Goal: Task Accomplishment & Management: Manage account settings

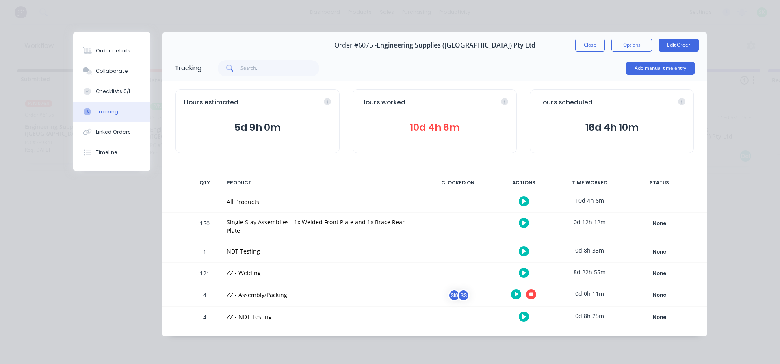
click at [533, 293] on icon at bounding box center [531, 295] width 4 height 4
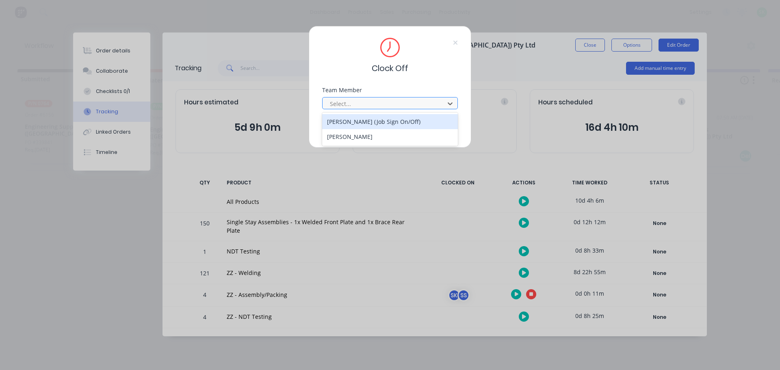
click at [425, 118] on div "[PERSON_NAME] (Job Sign On/Off)" at bounding box center [390, 121] width 136 height 15
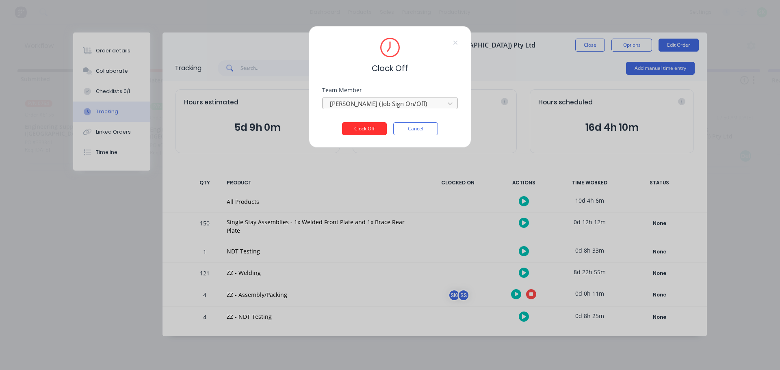
click at [371, 128] on button "Clock Off" at bounding box center [364, 128] width 45 height 13
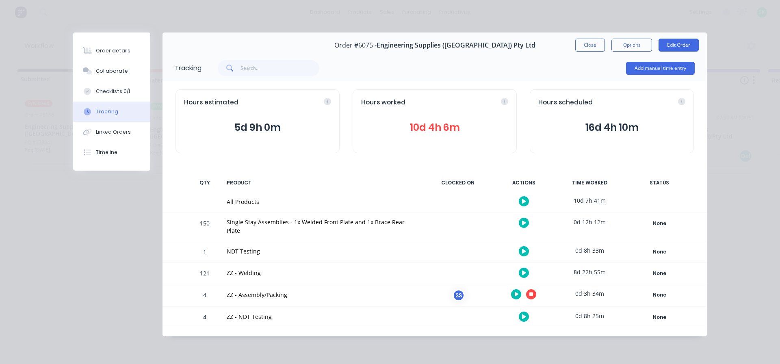
click at [533, 293] on icon at bounding box center [531, 295] width 4 height 4
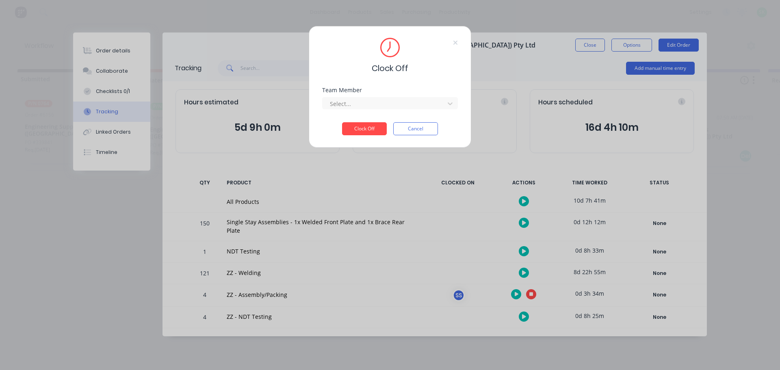
click at [440, 77] on div "Clock Off Team Member Select... Clock Off Cancel" at bounding box center [390, 87] width 163 height 122
click at [418, 130] on button "Cancel" at bounding box center [415, 128] width 45 height 13
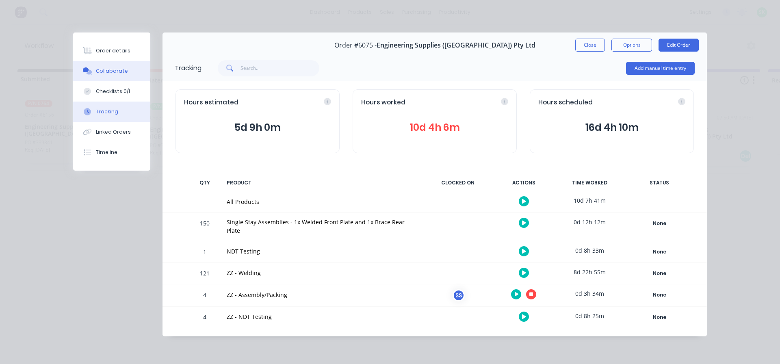
click at [111, 73] on div "Collaborate" at bounding box center [112, 70] width 32 height 7
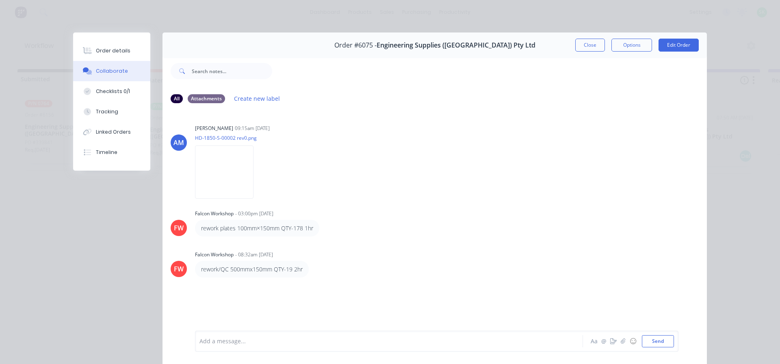
click at [233, 341] on div at bounding box center [377, 341] width 355 height 9
click at [124, 48] on button "Order details" at bounding box center [111, 51] width 77 height 20
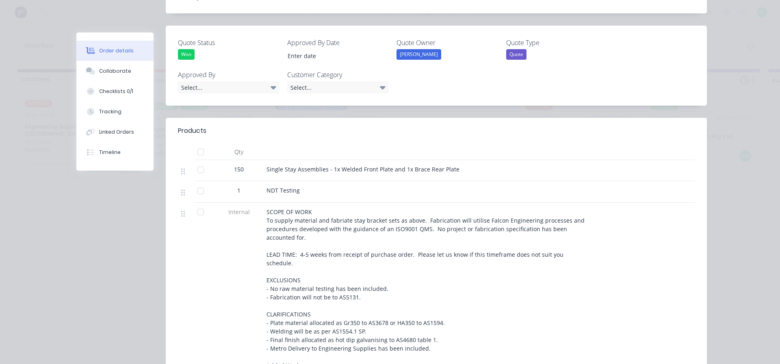
scroll to position [244, 0]
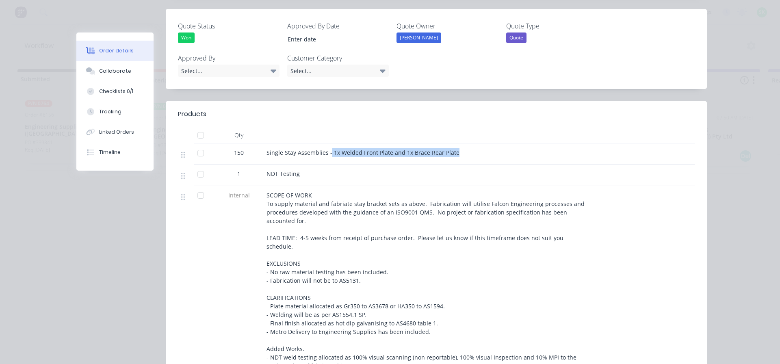
drag, startPoint x: 327, startPoint y: 128, endPoint x: 451, endPoint y: 139, distance: 124.3
click at [451, 143] on div "Single Stay Assemblies - 1x Welded Front Plate and 1x Brace Rear Plate" at bounding box center [425, 153] width 325 height 21
copy span "1x Welded Front Plate and 1x Brace Rear Plate"
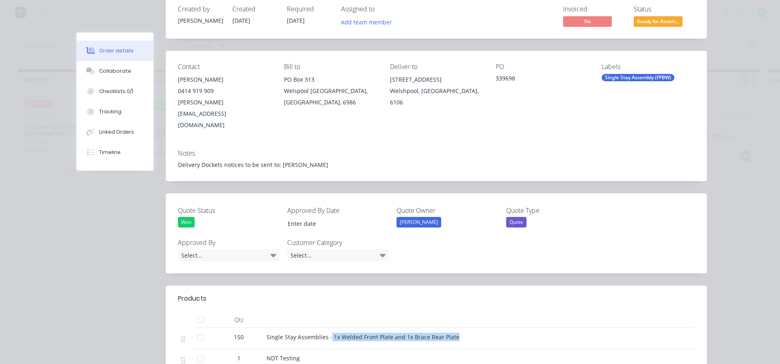
scroll to position [41, 0]
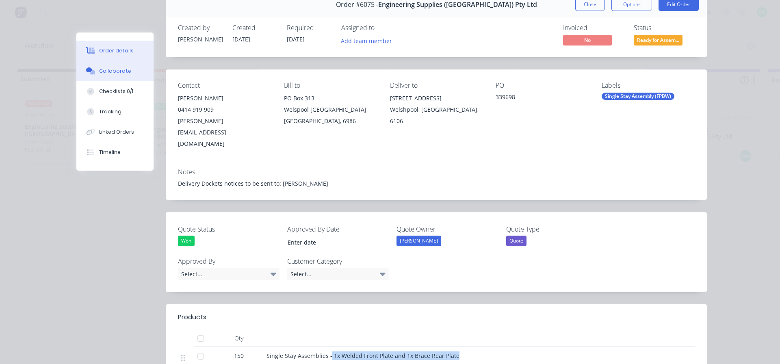
click at [133, 77] on button "Collaborate" at bounding box center [114, 71] width 77 height 20
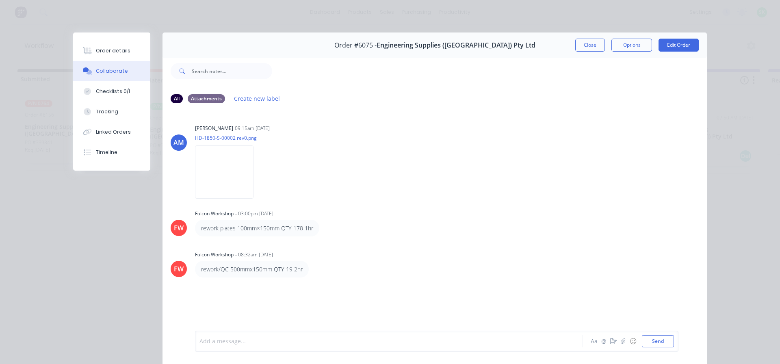
click at [215, 341] on div at bounding box center [377, 341] width 355 height 9
click at [216, 341] on span "packed 1x Welded Front Plate and 1x Brace Rear Plate" at bounding box center [273, 342] width 147 height 8
click at [666, 342] on button "Send" at bounding box center [658, 341] width 32 height 12
click at [234, 337] on div at bounding box center [377, 341] width 355 height 9
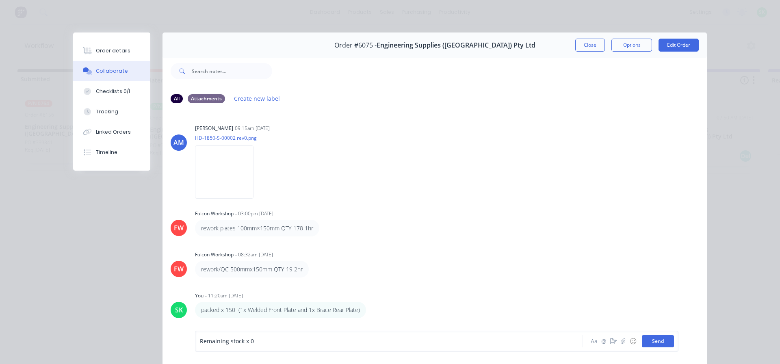
click at [652, 343] on button "Send" at bounding box center [658, 341] width 32 height 12
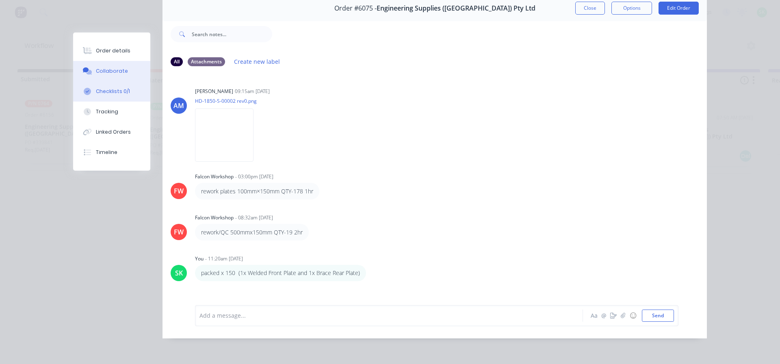
click at [124, 89] on div "Checklists 0/1" at bounding box center [113, 91] width 34 height 7
type textarea "x"
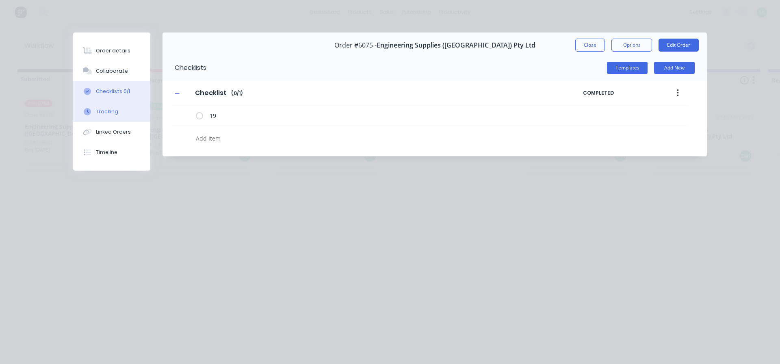
click at [131, 114] on button "Tracking" at bounding box center [111, 112] width 77 height 20
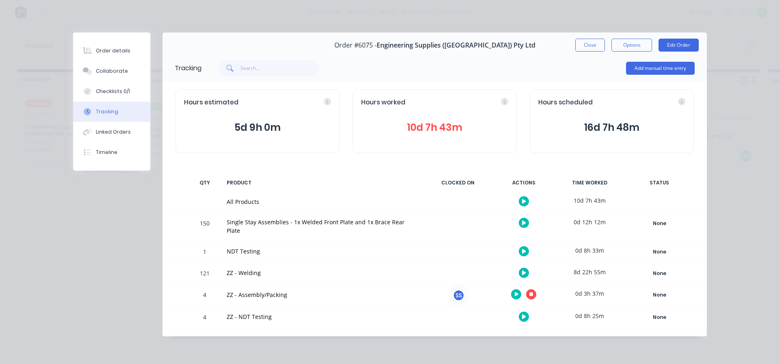
click at [535, 289] on button at bounding box center [531, 294] width 10 height 10
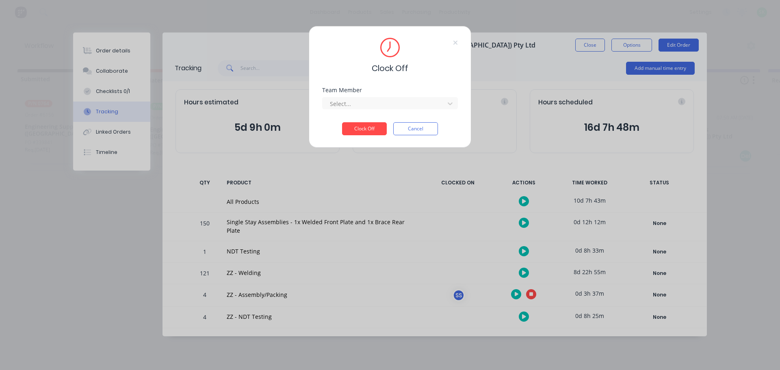
click at [449, 96] on div "Select..." at bounding box center [390, 102] width 136 height 14
drag, startPoint x: 417, startPoint y: 116, endPoint x: 396, endPoint y: 118, distance: 20.8
click at [416, 116] on div "[PERSON_NAME]" at bounding box center [390, 121] width 136 height 15
click at [373, 126] on button "Clock Off" at bounding box center [364, 128] width 45 height 13
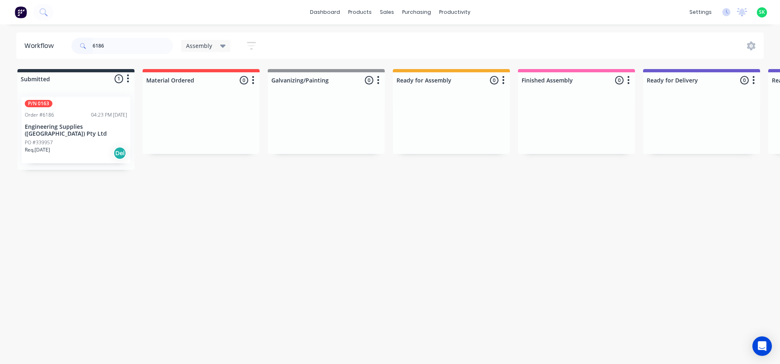
drag, startPoint x: 107, startPoint y: 50, endPoint x: 83, endPoint y: 50, distance: 23.6
click at [83, 50] on div "6186" at bounding box center [123, 46] width 102 height 16
type input "6100"
click at [225, 41] on div "Assembly" at bounding box center [206, 46] width 50 height 12
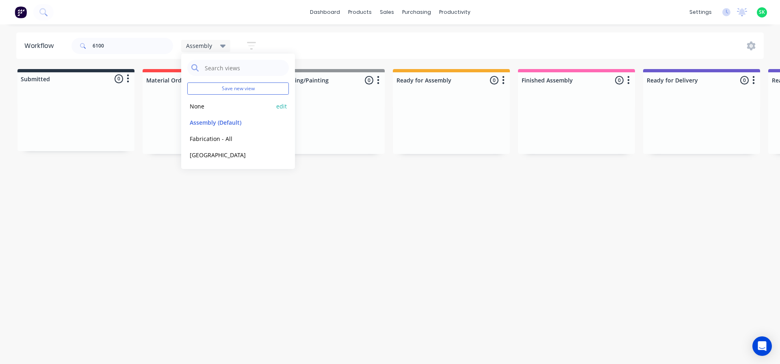
click at [214, 105] on button "None" at bounding box center [230, 106] width 87 height 9
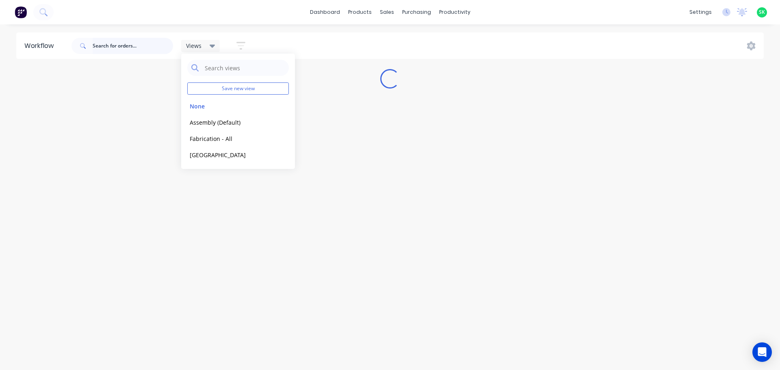
click at [117, 47] on input "text" at bounding box center [133, 46] width 80 height 16
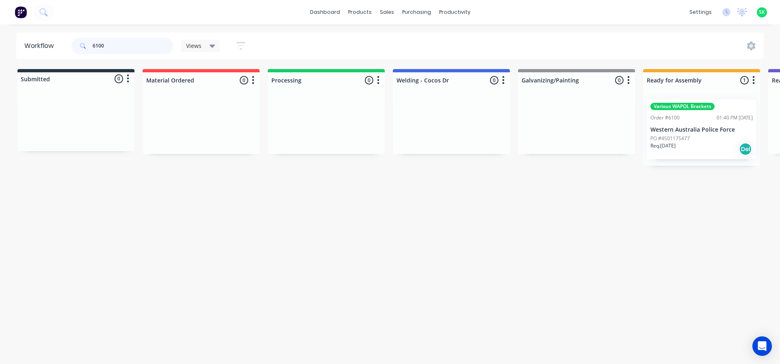
type input "6100"
click at [680, 121] on div "Order #6100 01:40 PM 06/08/25" at bounding box center [701, 117] width 102 height 7
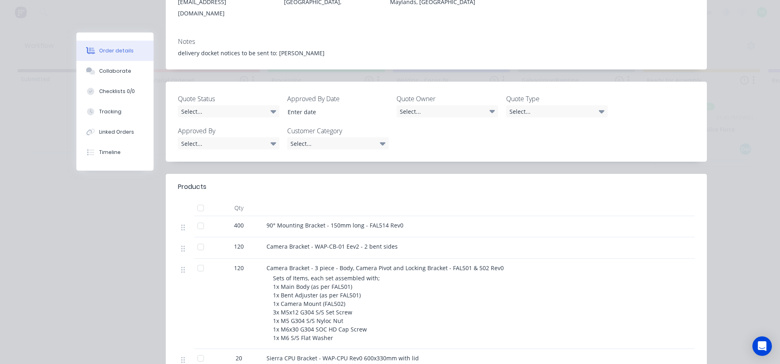
scroll to position [163, 0]
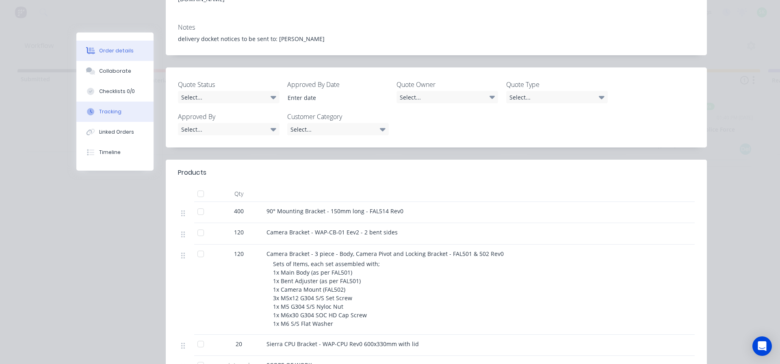
click at [123, 116] on button "Tracking" at bounding box center [114, 112] width 77 height 20
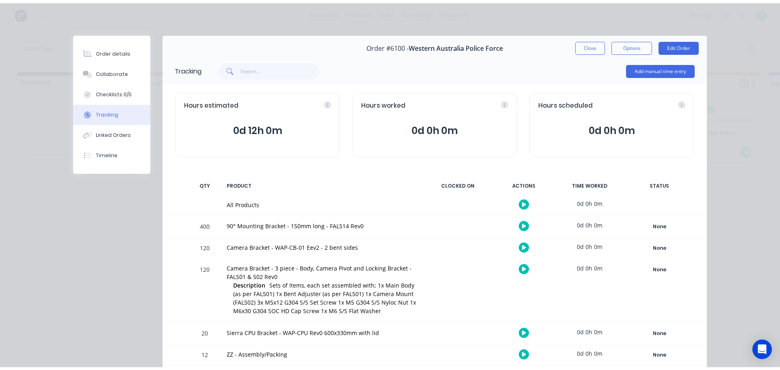
scroll to position [33, 0]
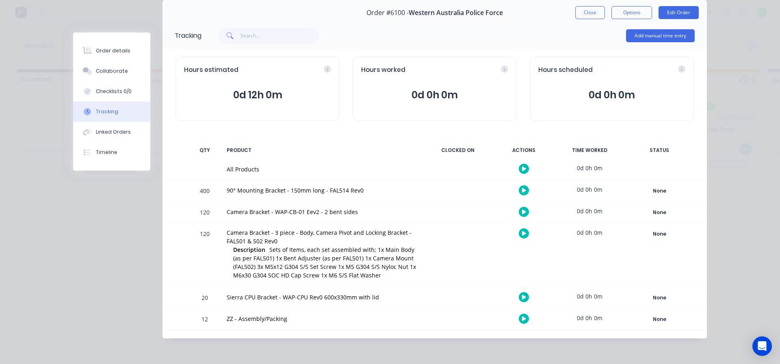
click at [522, 319] on icon at bounding box center [524, 318] width 4 height 4
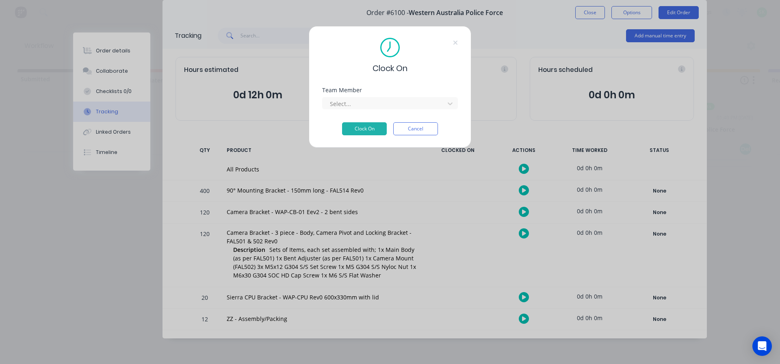
scroll to position [26, 0]
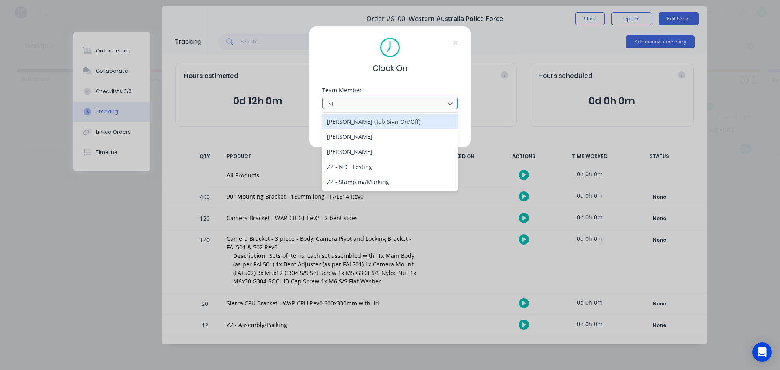
type input "ste"
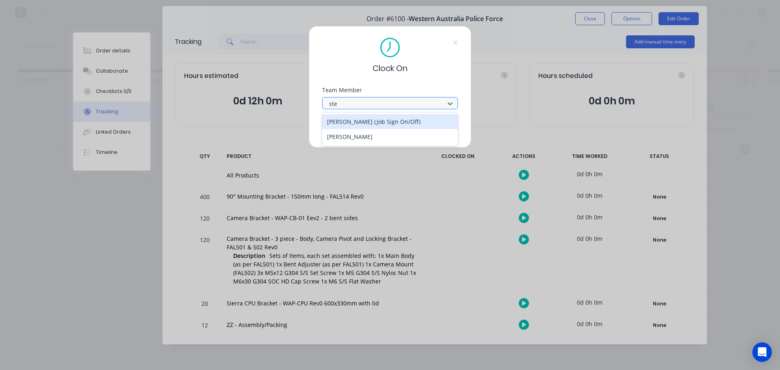
click at [371, 119] on div "[PERSON_NAME] (Job Sign On/Off)" at bounding box center [390, 121] width 136 height 15
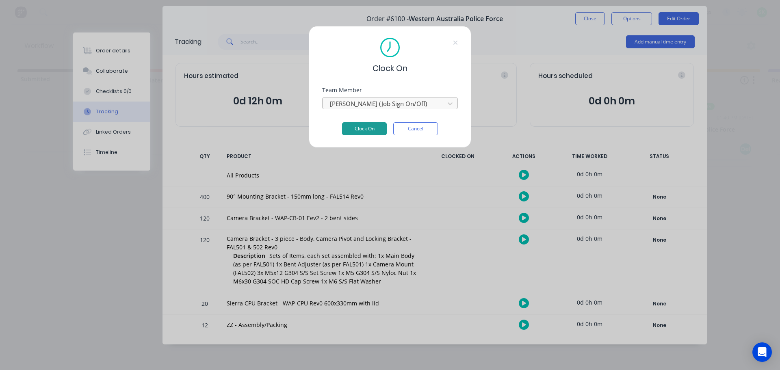
click at [378, 127] on button "Clock On" at bounding box center [364, 128] width 45 height 13
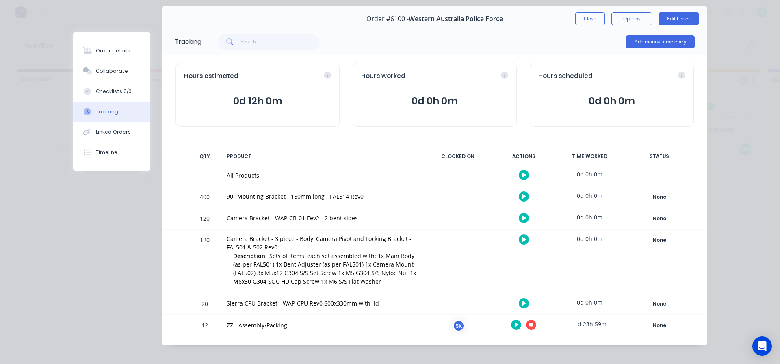
click at [516, 323] on button at bounding box center [516, 325] width 10 height 10
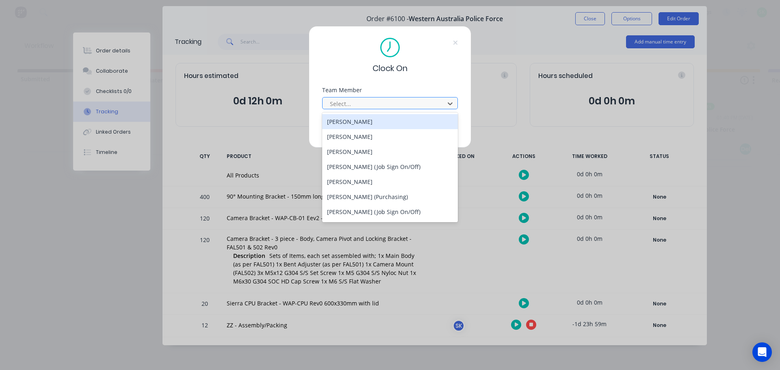
click at [356, 101] on div at bounding box center [384, 104] width 111 height 10
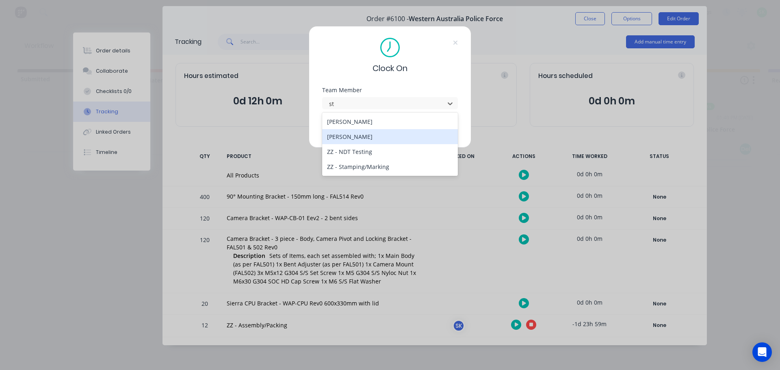
type input "stu"
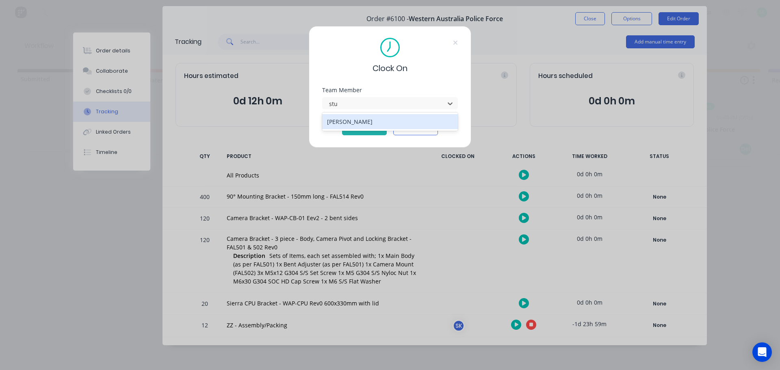
click at [360, 124] on div "[PERSON_NAME]" at bounding box center [390, 121] width 136 height 15
click at [371, 129] on button "Clock On" at bounding box center [364, 128] width 45 height 13
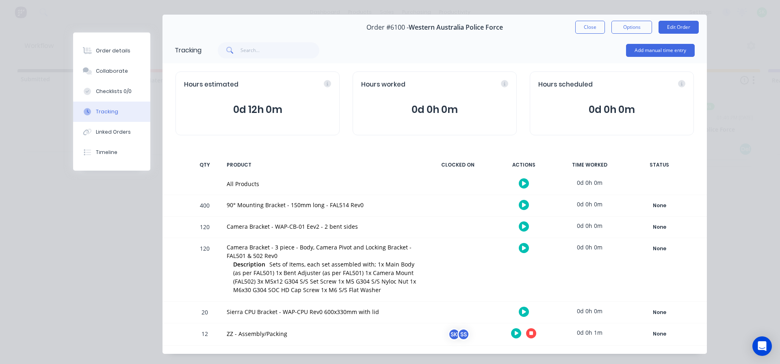
scroll to position [33, 0]
